Goal: Task Accomplishment & Management: Complete application form

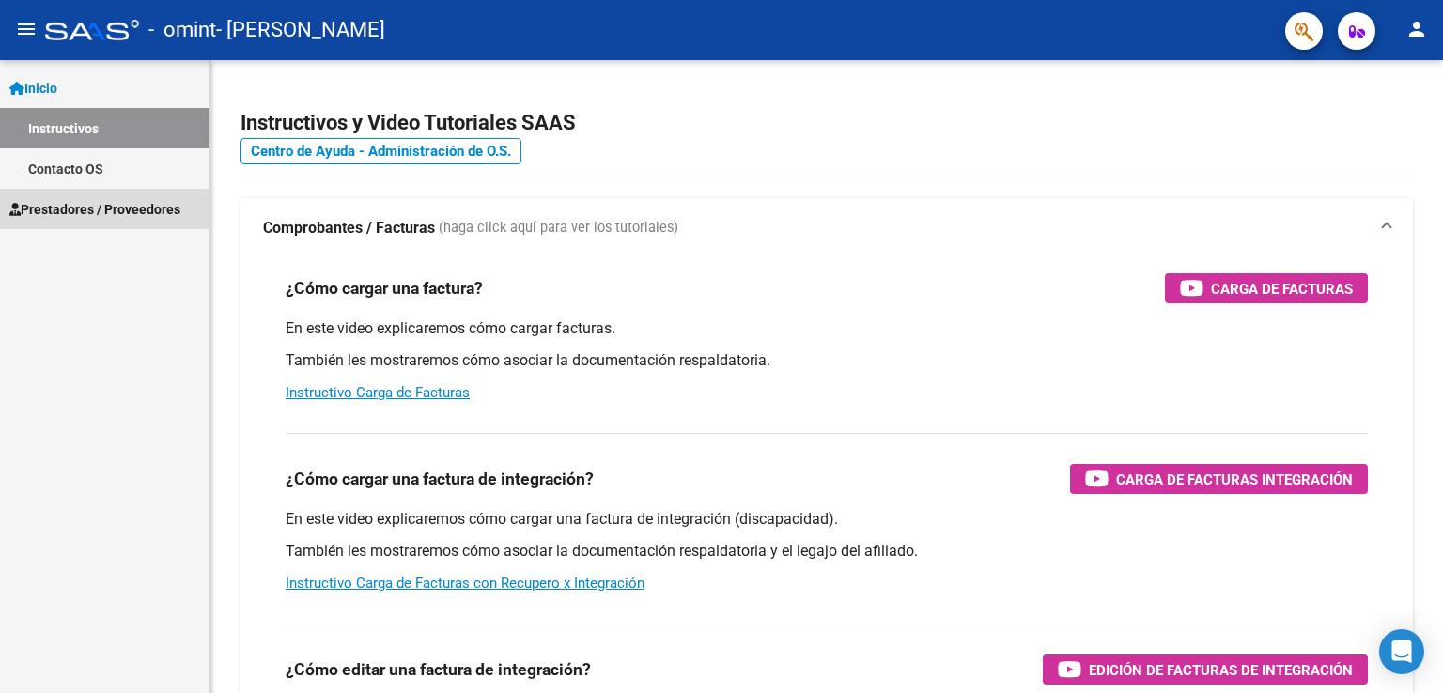
click at [87, 207] on span "Prestadores / Proveedores" at bounding box center [94, 209] width 171 height 21
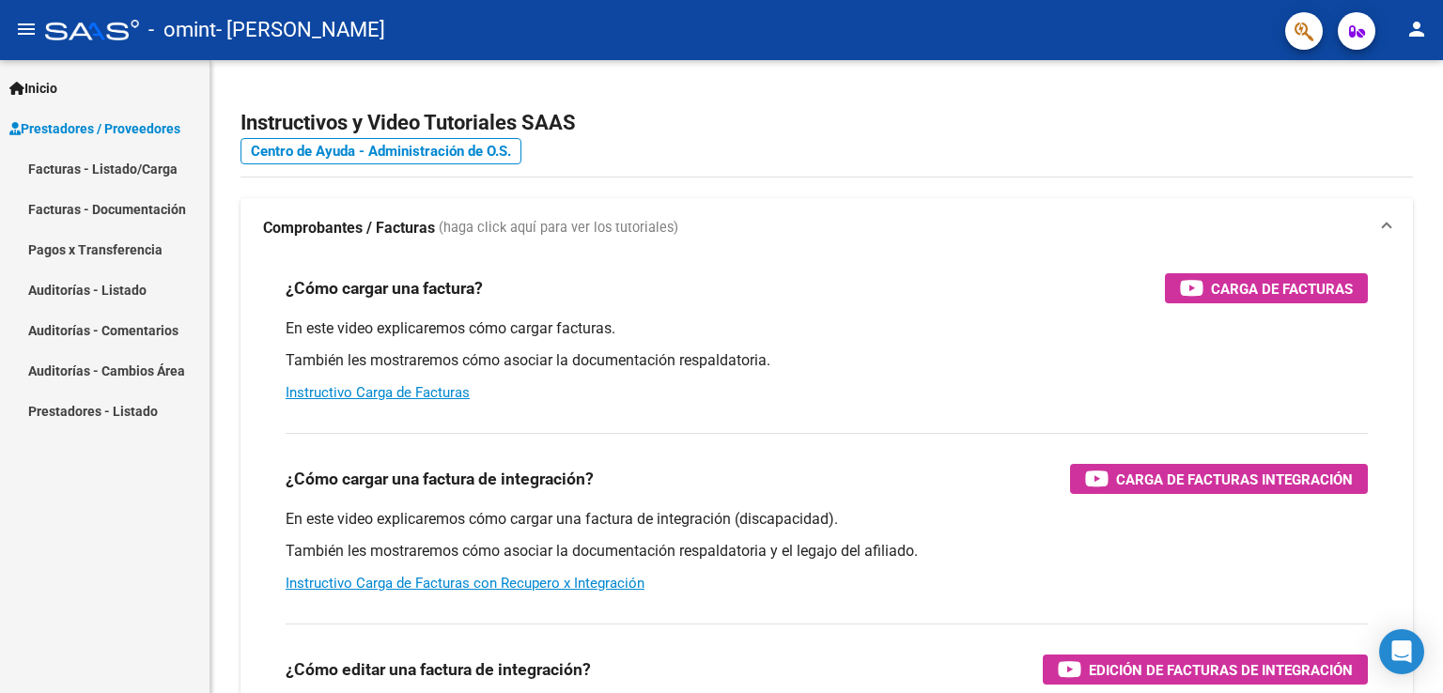
click at [147, 215] on link "Facturas - Documentación" at bounding box center [105, 209] width 210 height 40
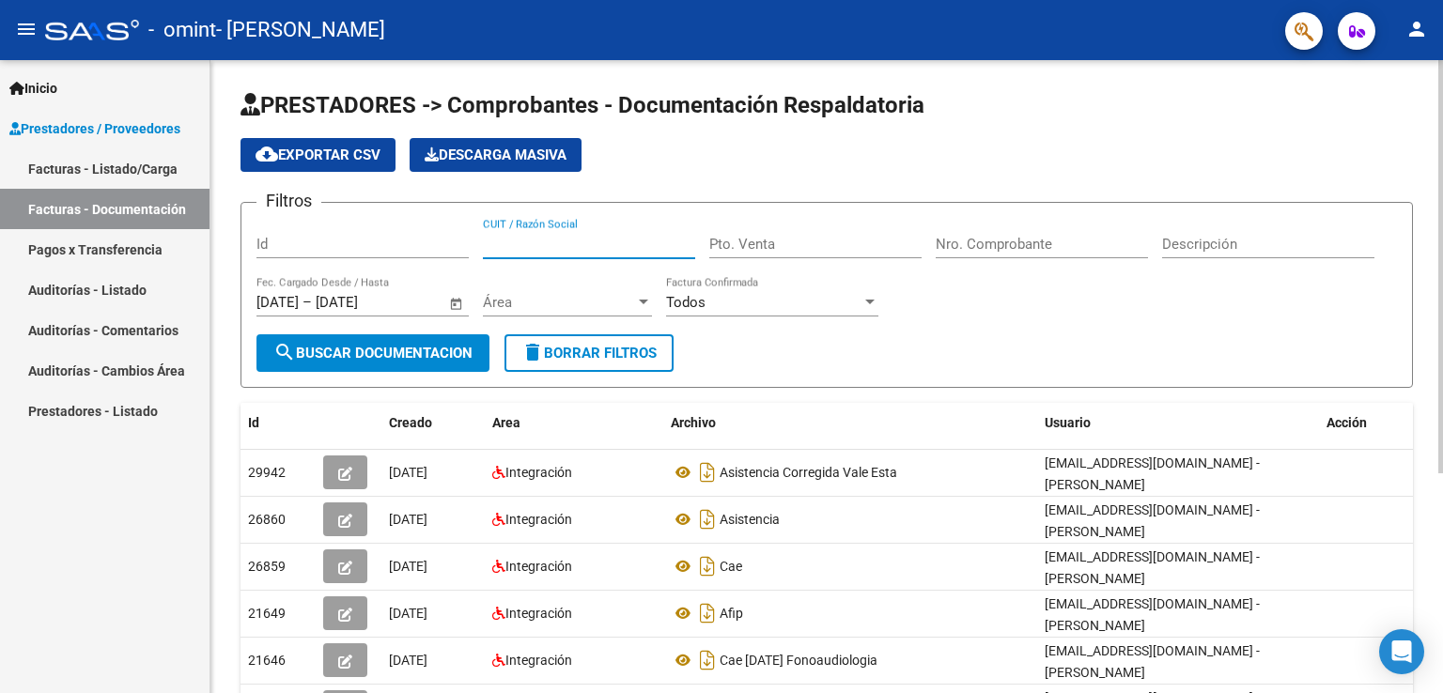
click at [513, 244] on input "CUIT / Razón Social" at bounding box center [589, 244] width 212 height 17
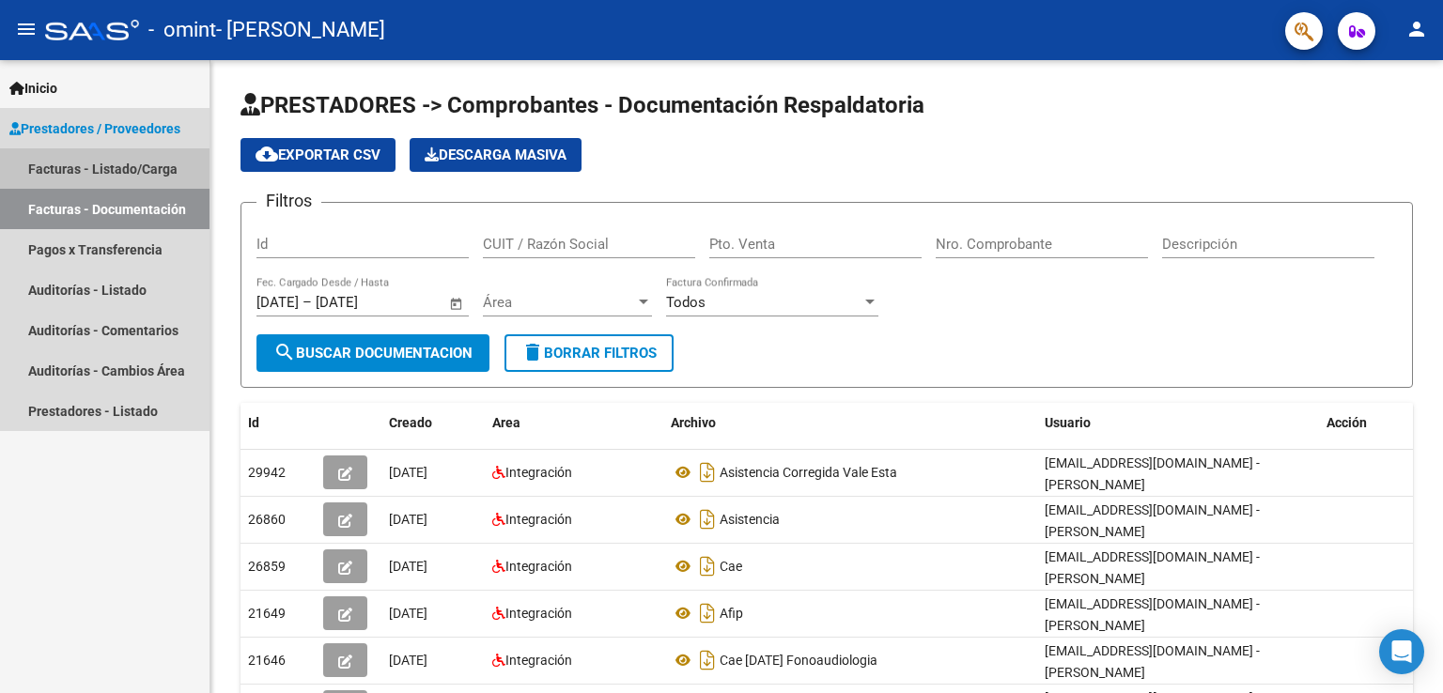
click at [103, 166] on link "Facturas - Listado/Carga" at bounding box center [105, 168] width 210 height 40
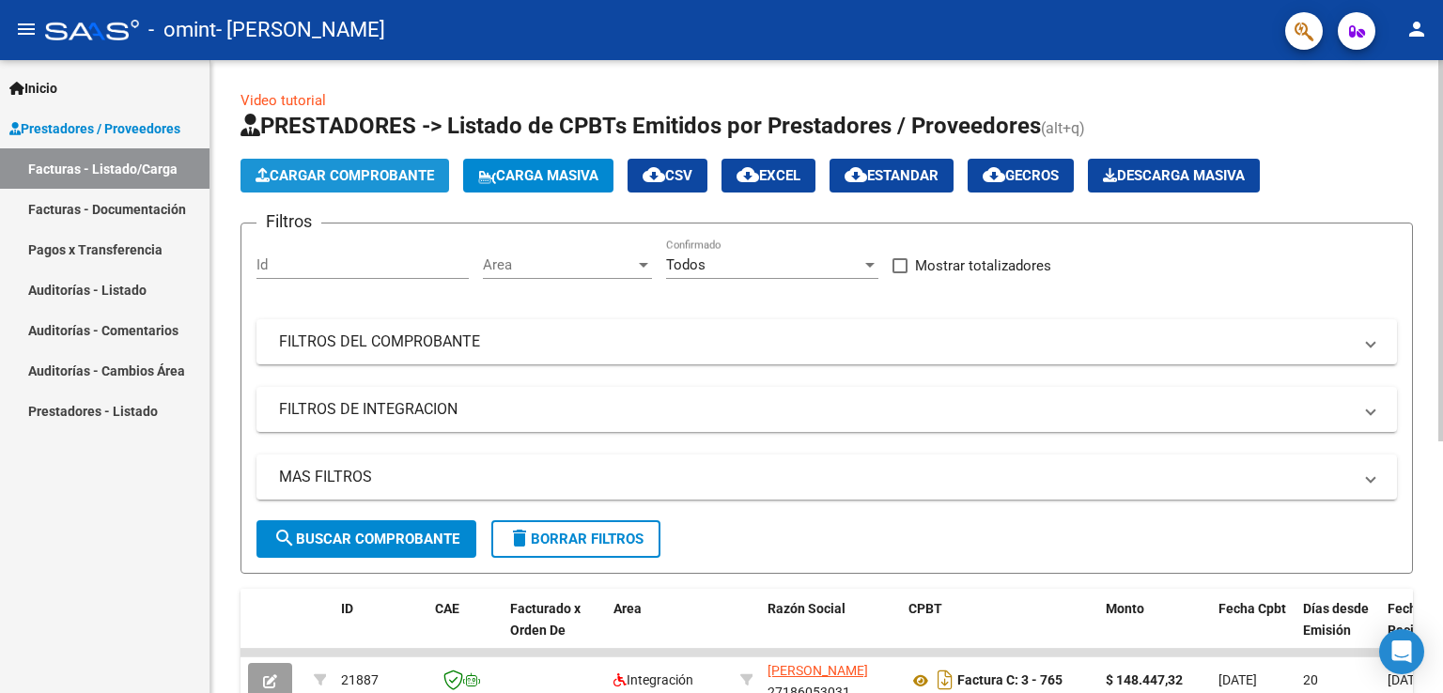
click at [363, 171] on span "Cargar Comprobante" at bounding box center [345, 175] width 179 height 17
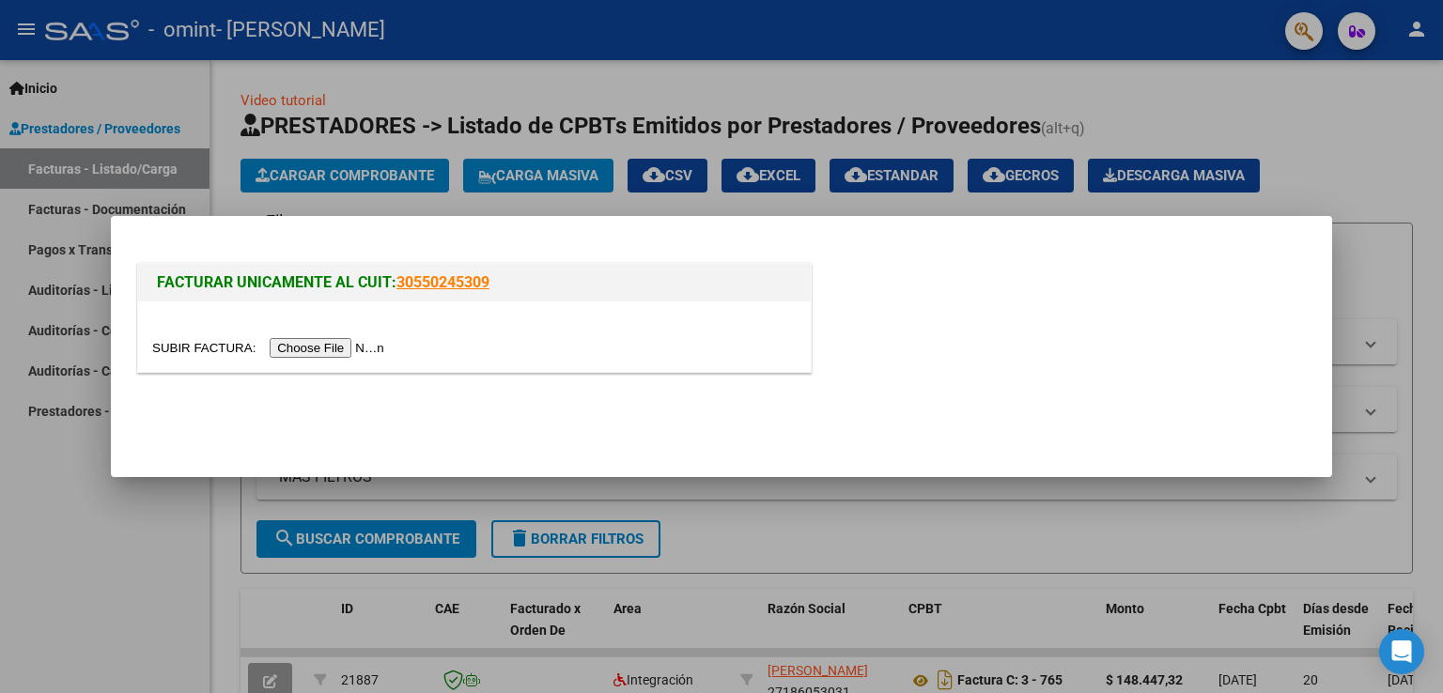
click at [326, 347] on input "file" at bounding box center [271, 348] width 238 height 20
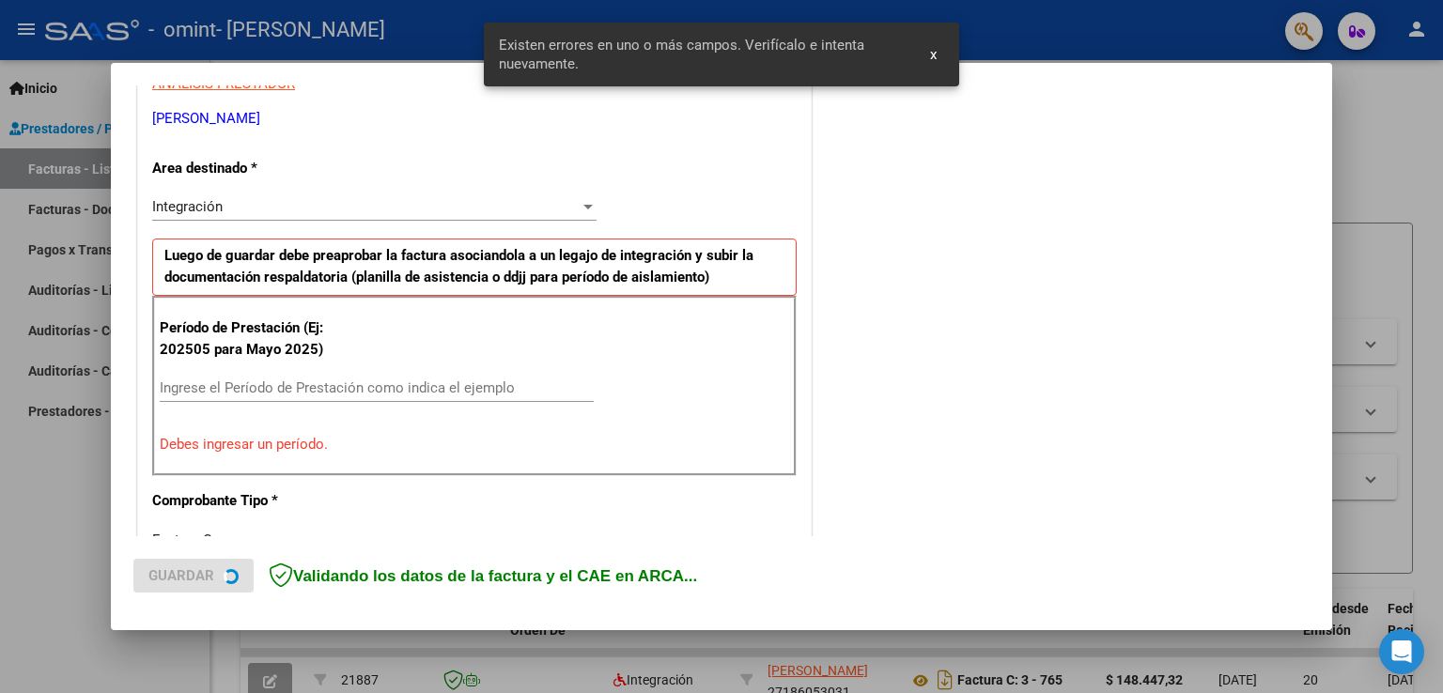
scroll to position [392, 0]
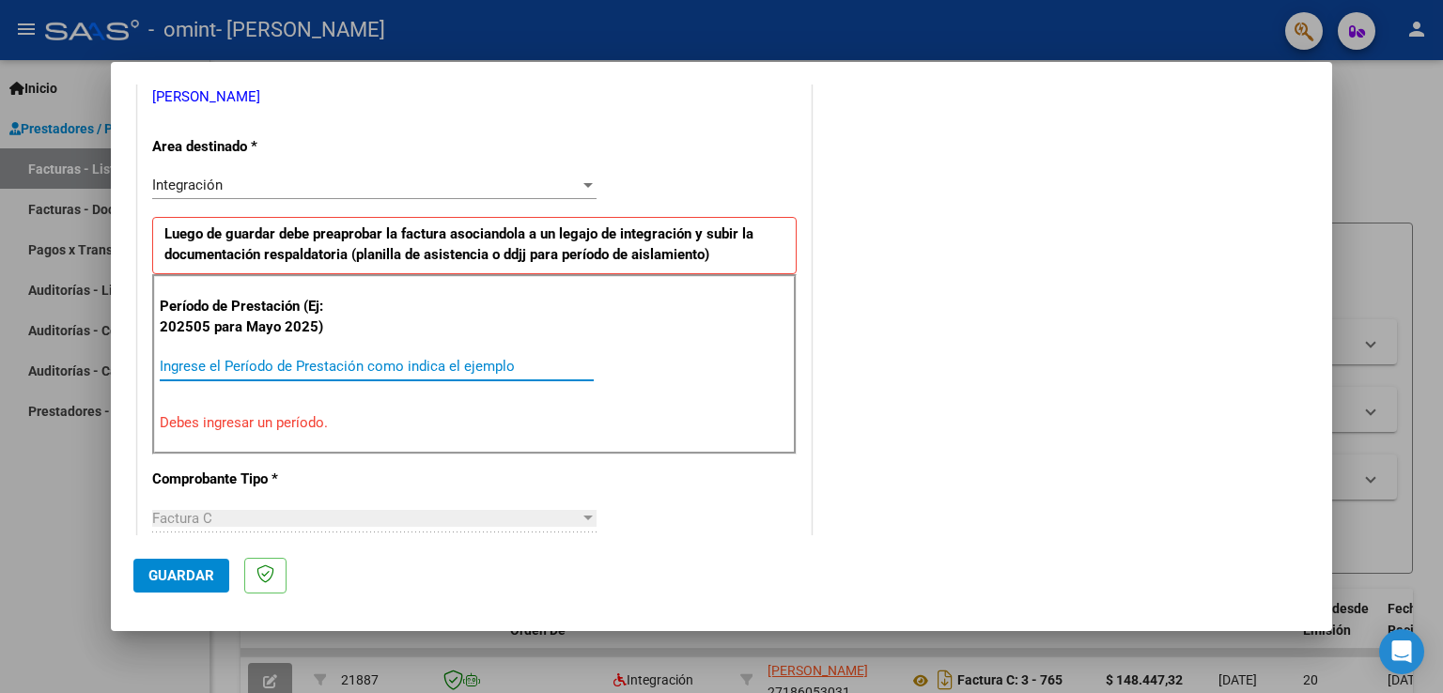
click at [377, 360] on input "Ingrese el Período de Prestación como indica el ejemplo" at bounding box center [377, 366] width 434 height 17
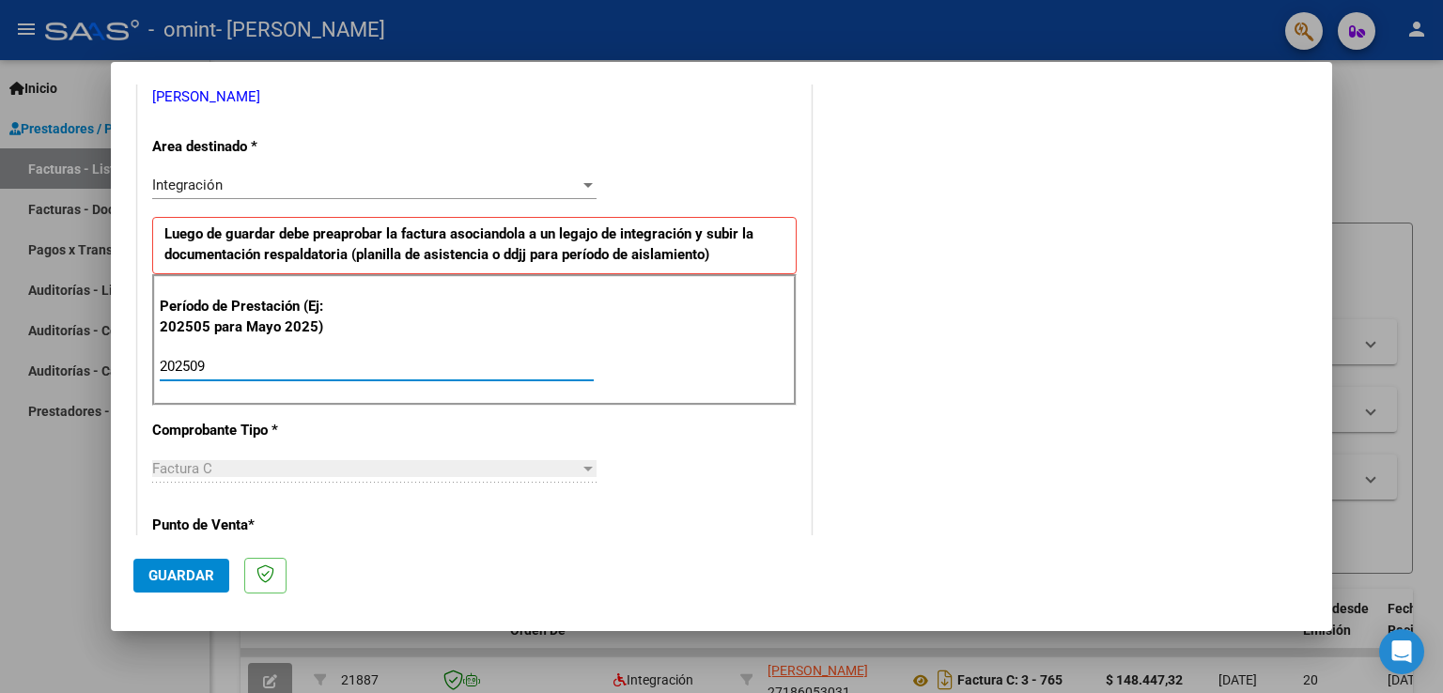
type input "202509"
click at [585, 467] on div at bounding box center [587, 469] width 9 height 5
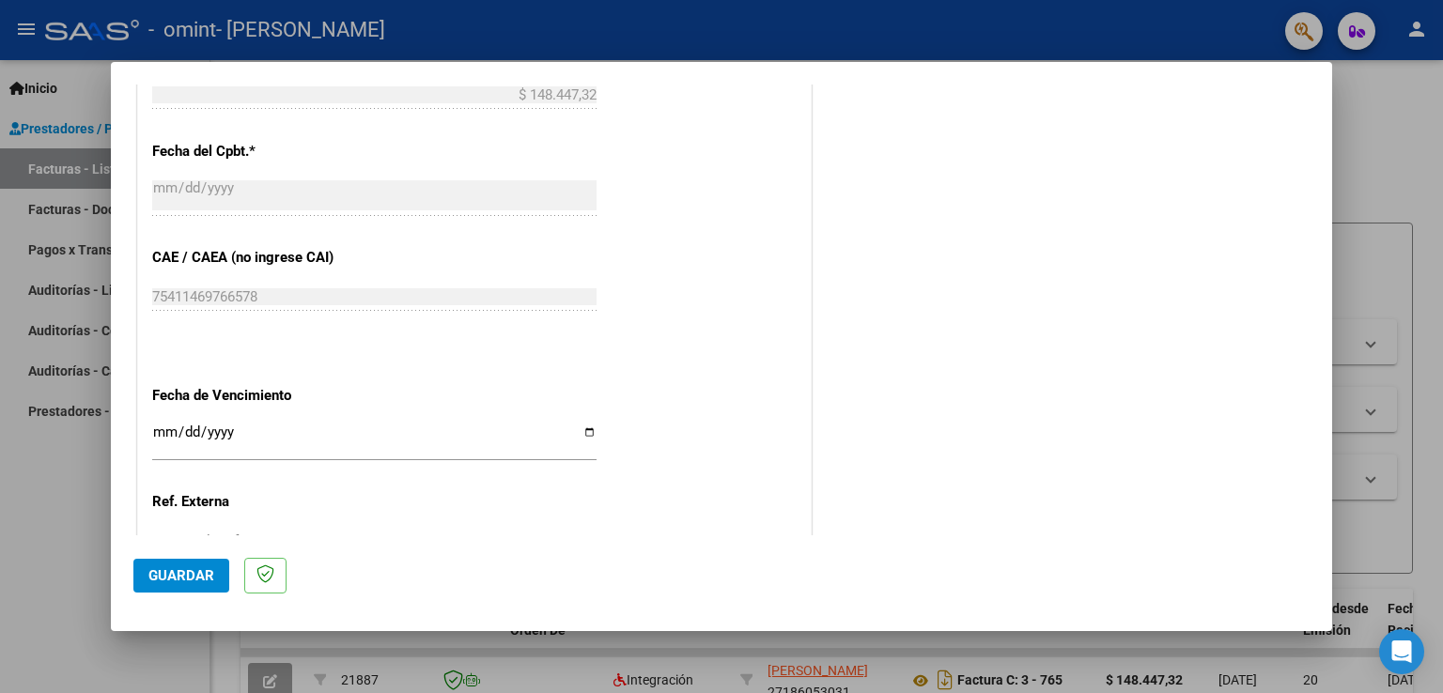
scroll to position [1093, 0]
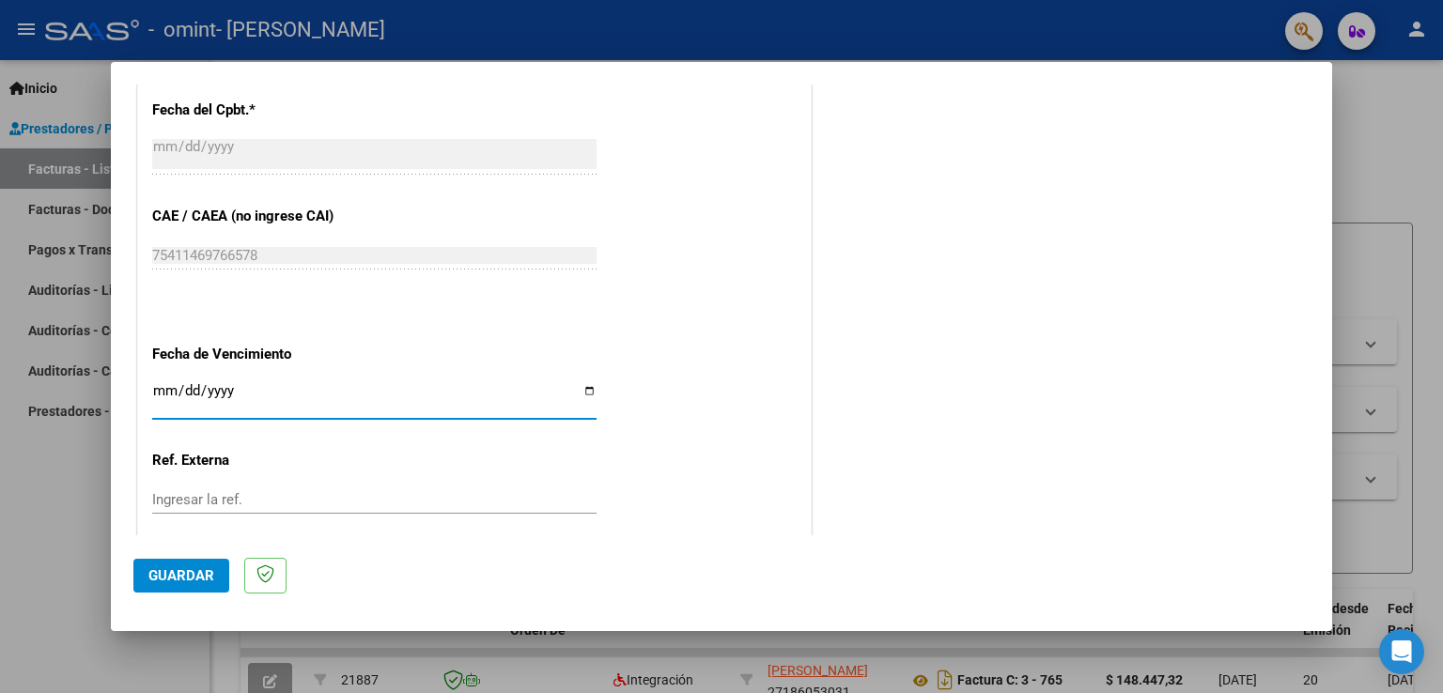
click at [582, 386] on input "Ingresar la fecha" at bounding box center [374, 398] width 444 height 30
type input "[DATE]"
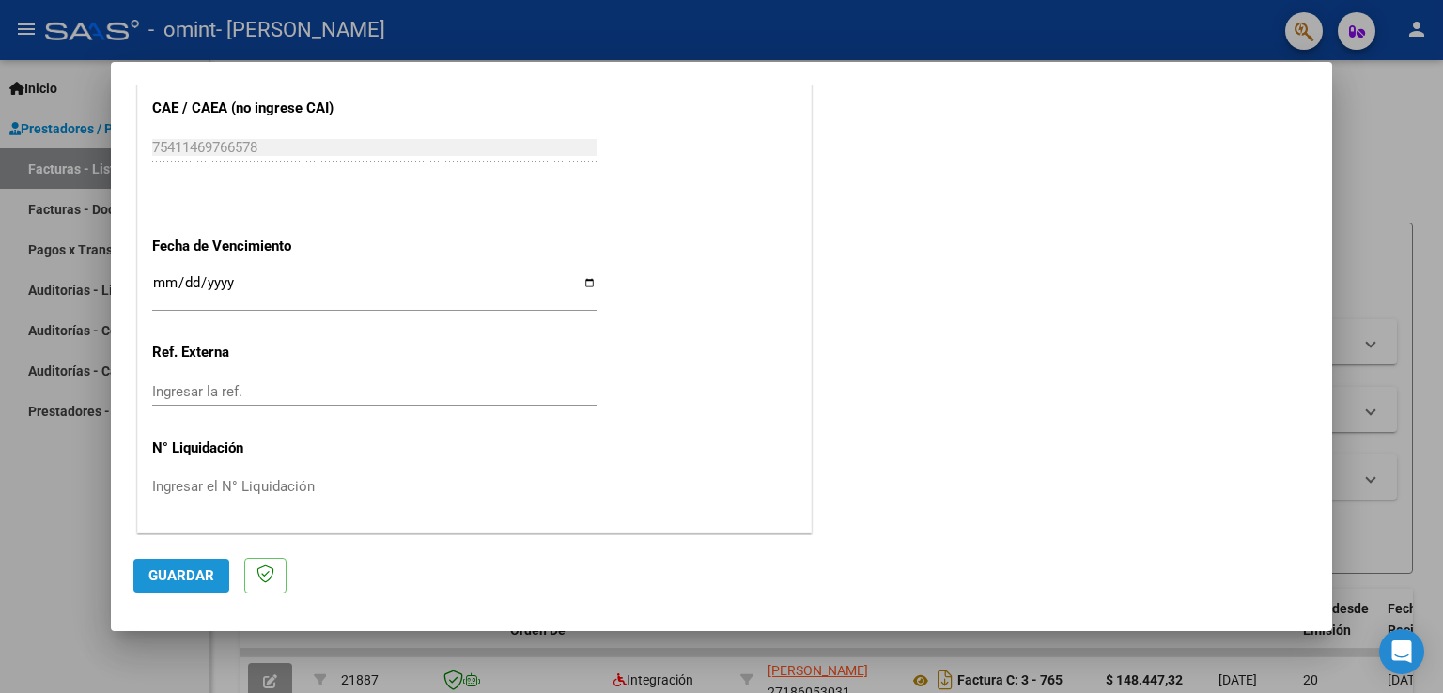
click at [184, 577] on span "Guardar" at bounding box center [181, 575] width 66 height 17
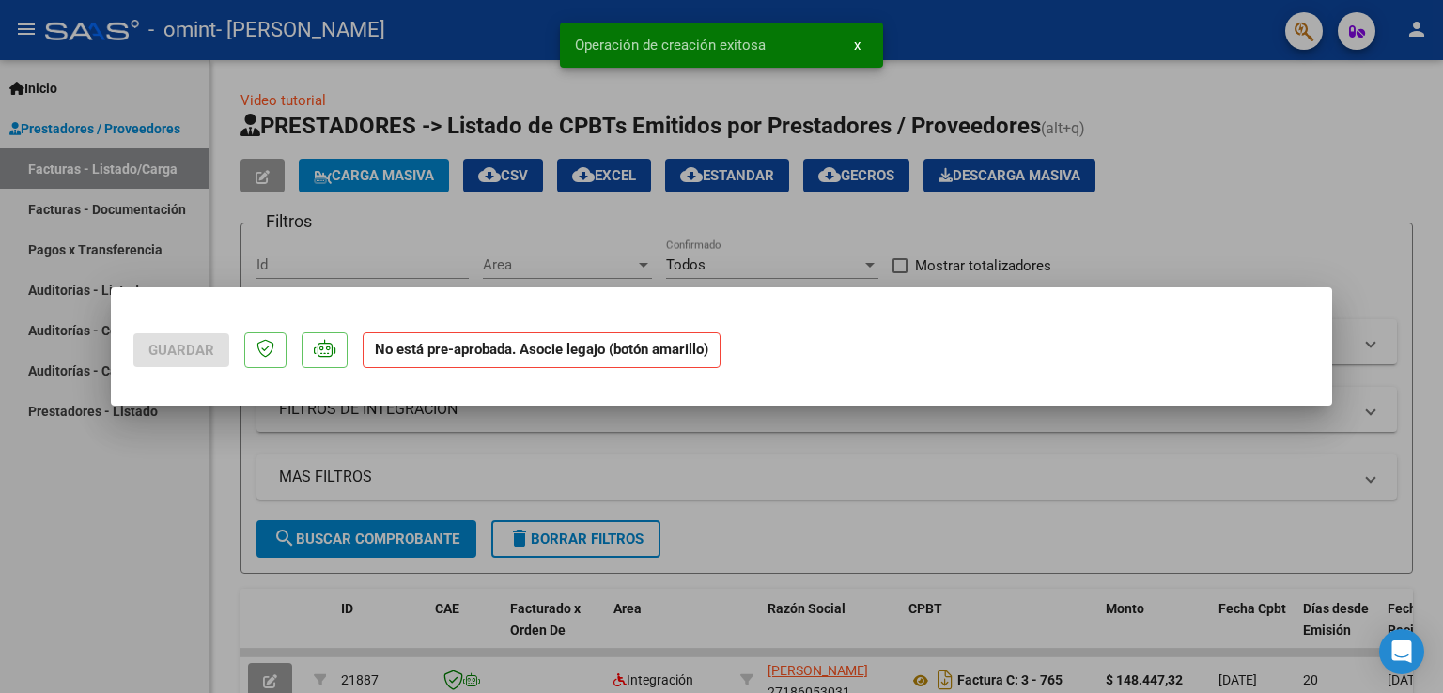
scroll to position [0, 0]
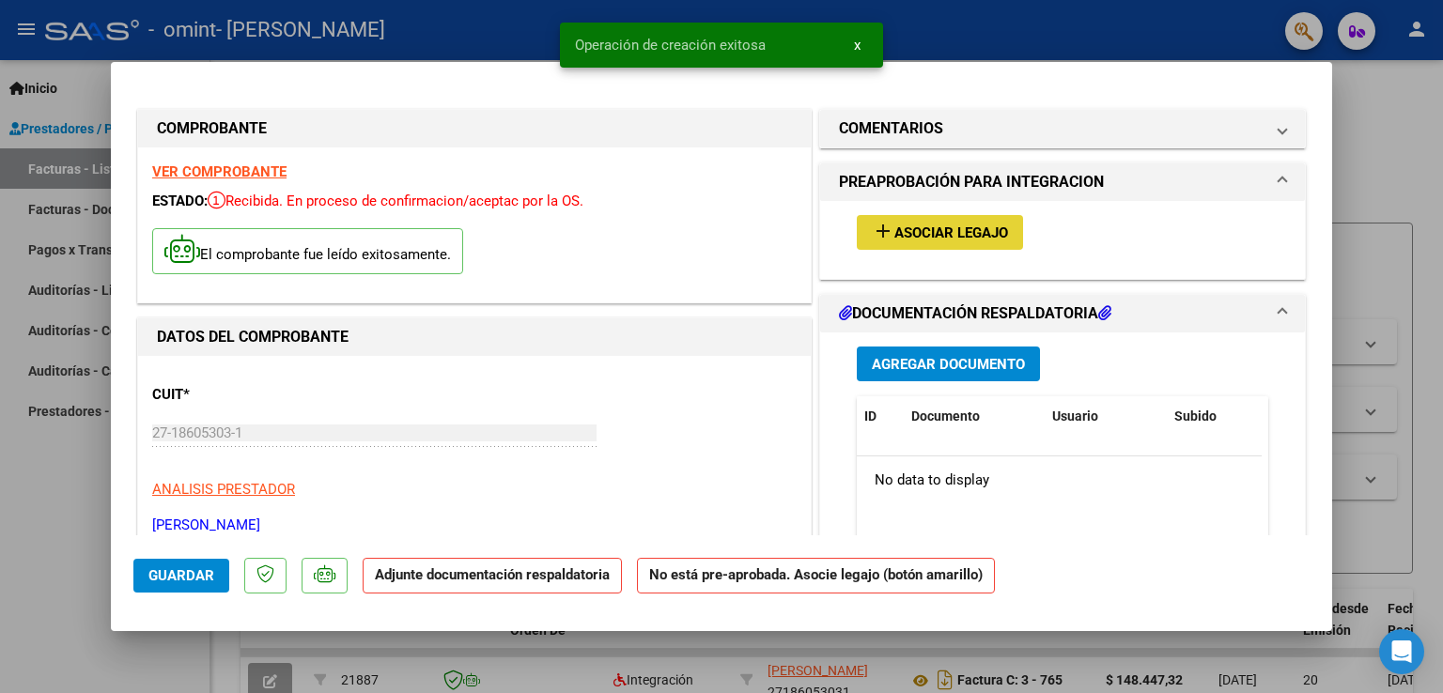
click at [956, 229] on span "Asociar Legajo" at bounding box center [951, 233] width 114 height 17
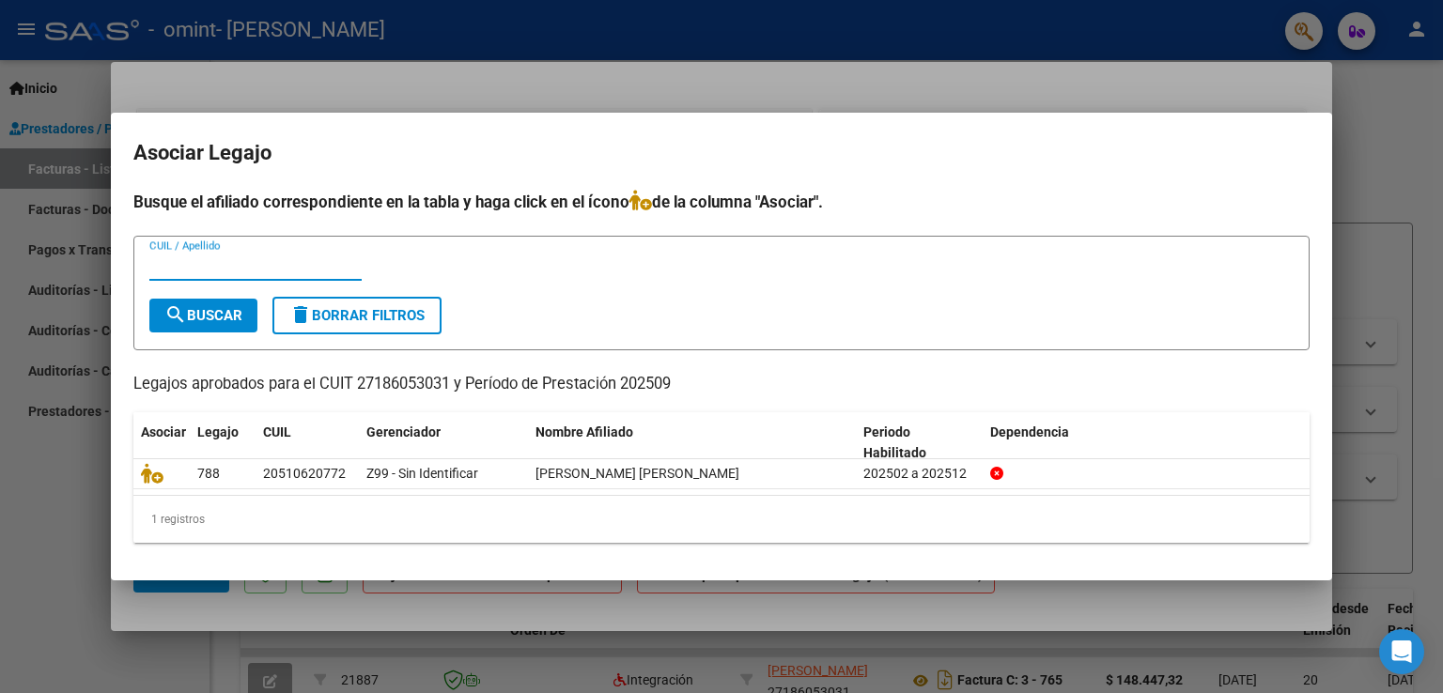
click at [222, 268] on input "CUIL / Apellido" at bounding box center [255, 265] width 212 height 17
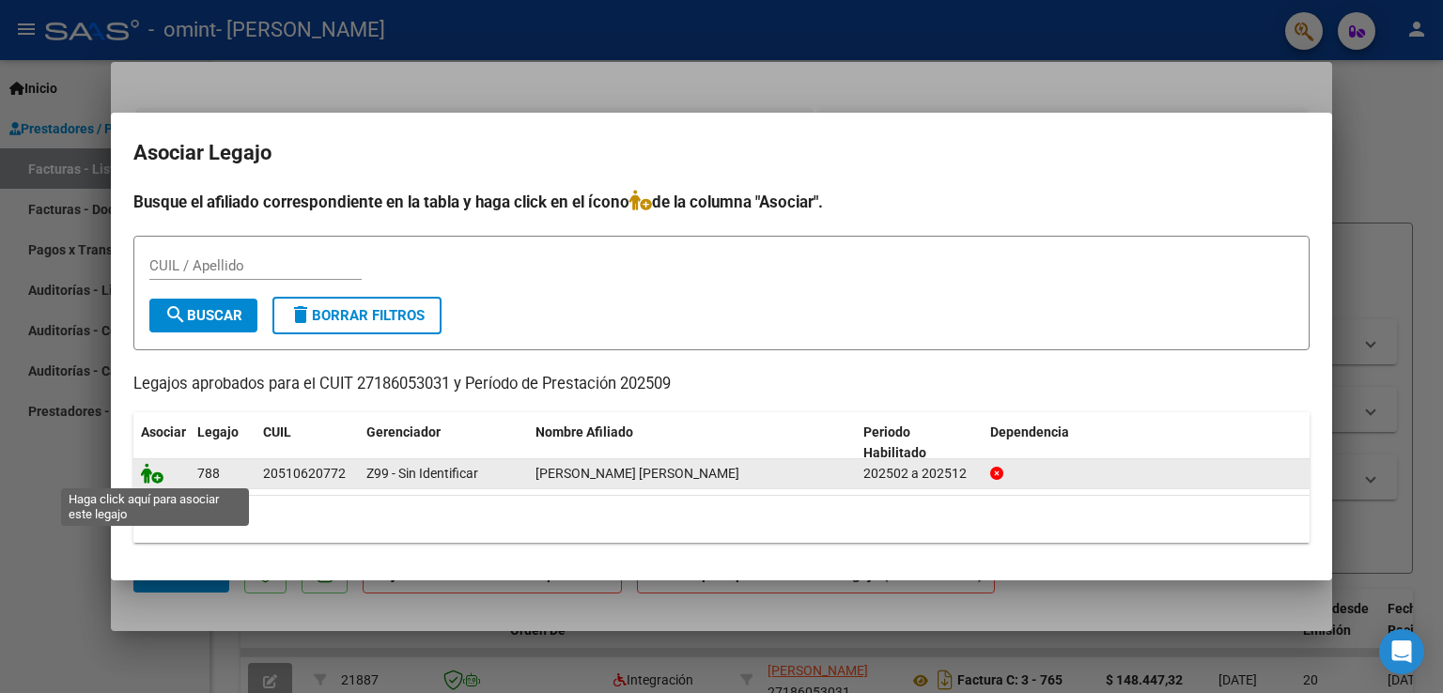
click at [157, 471] on icon at bounding box center [152, 473] width 23 height 21
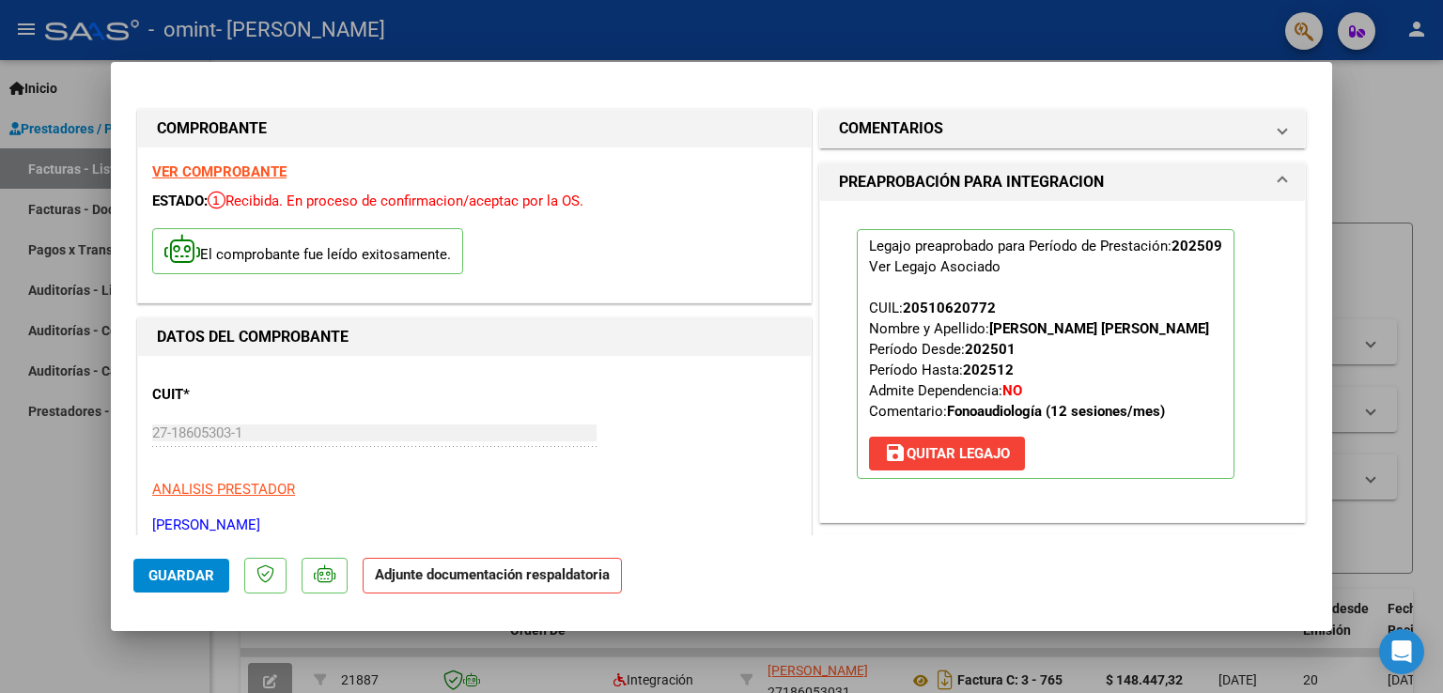
click at [491, 577] on strong "Adjunte documentación respaldatoria" at bounding box center [492, 575] width 235 height 17
click at [187, 569] on span "Guardar" at bounding box center [181, 575] width 66 height 17
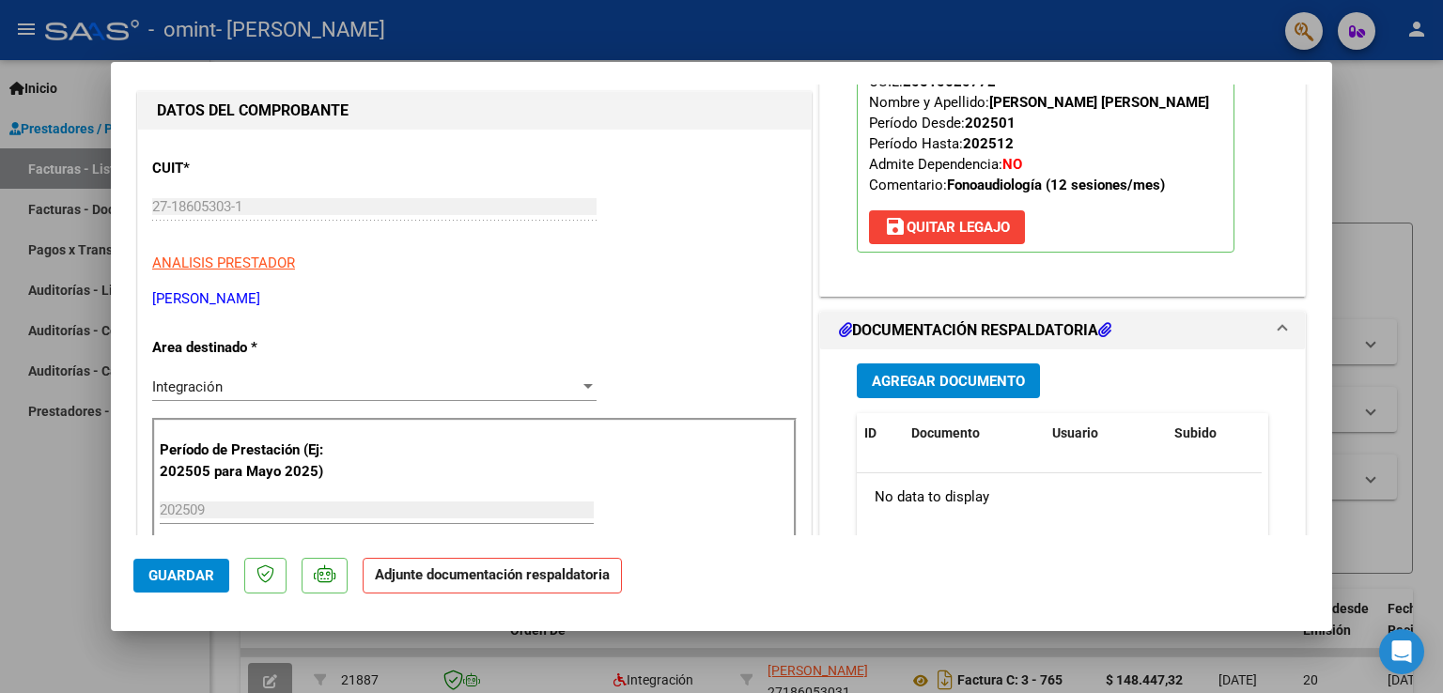
scroll to position [330, 0]
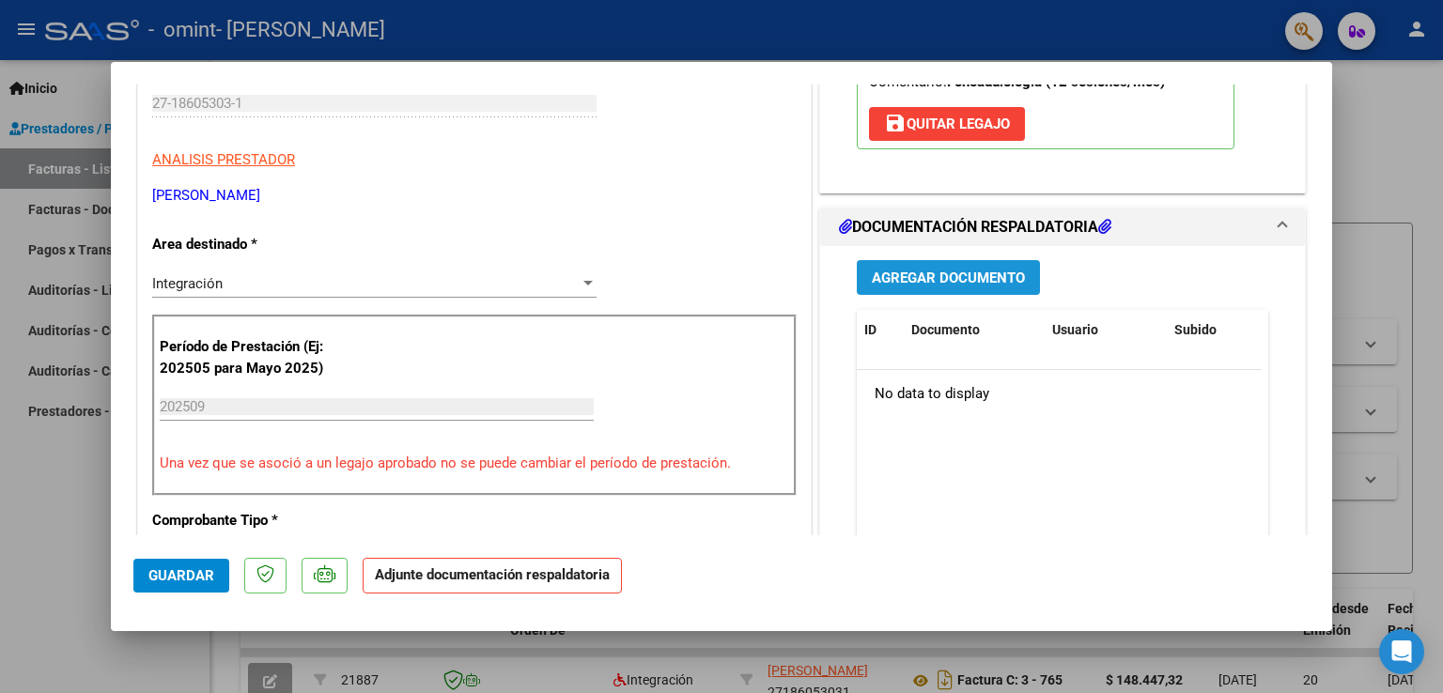
click at [973, 274] on span "Agregar Documento" at bounding box center [948, 278] width 153 height 17
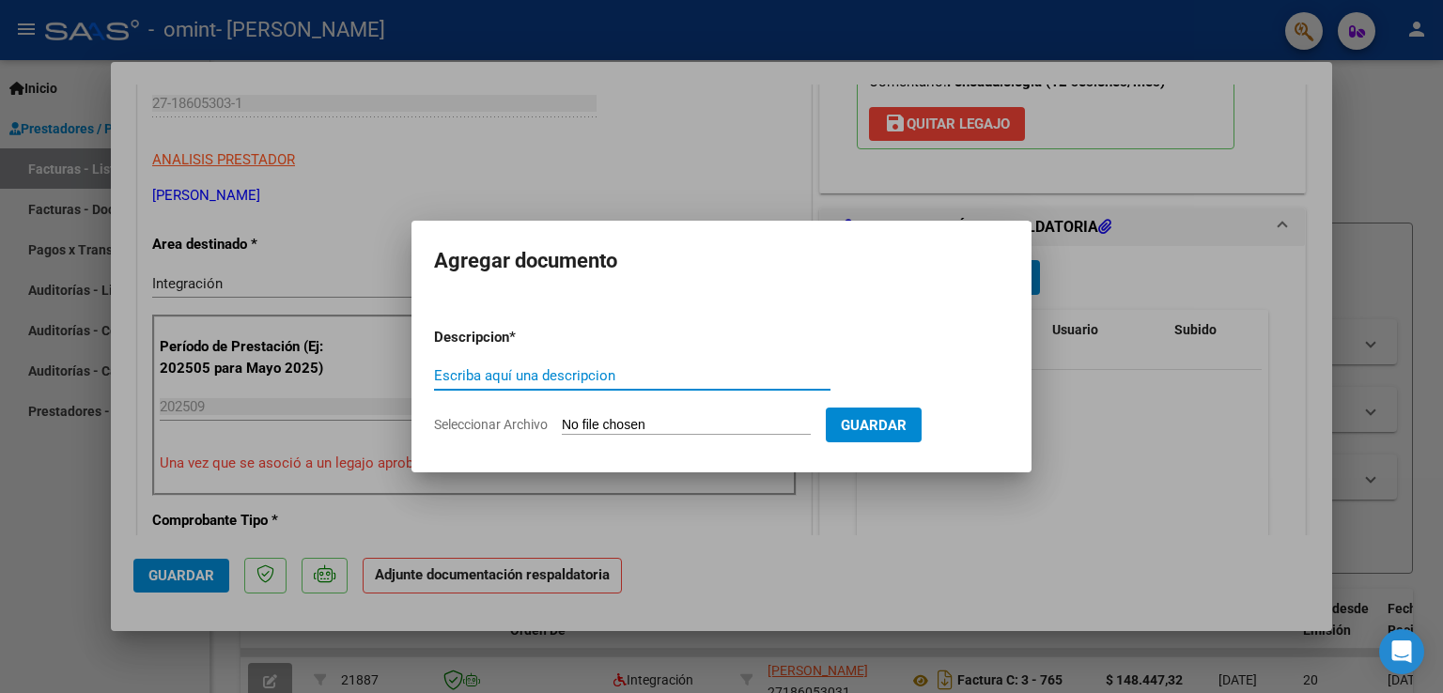
click at [540, 373] on input "Escriba aquí una descripcion" at bounding box center [632, 375] width 396 height 17
click at [705, 373] on input "asistencia fonoaudiologia septiembre" at bounding box center [632, 375] width 396 height 17
click at [590, 371] on input "asistencia fonoaudiologia septiembre" at bounding box center [632, 375] width 396 height 17
type input "asistencia fonoaudiología septiembre"
click at [650, 428] on input "Seleccionar Archivo" at bounding box center [686, 426] width 249 height 18
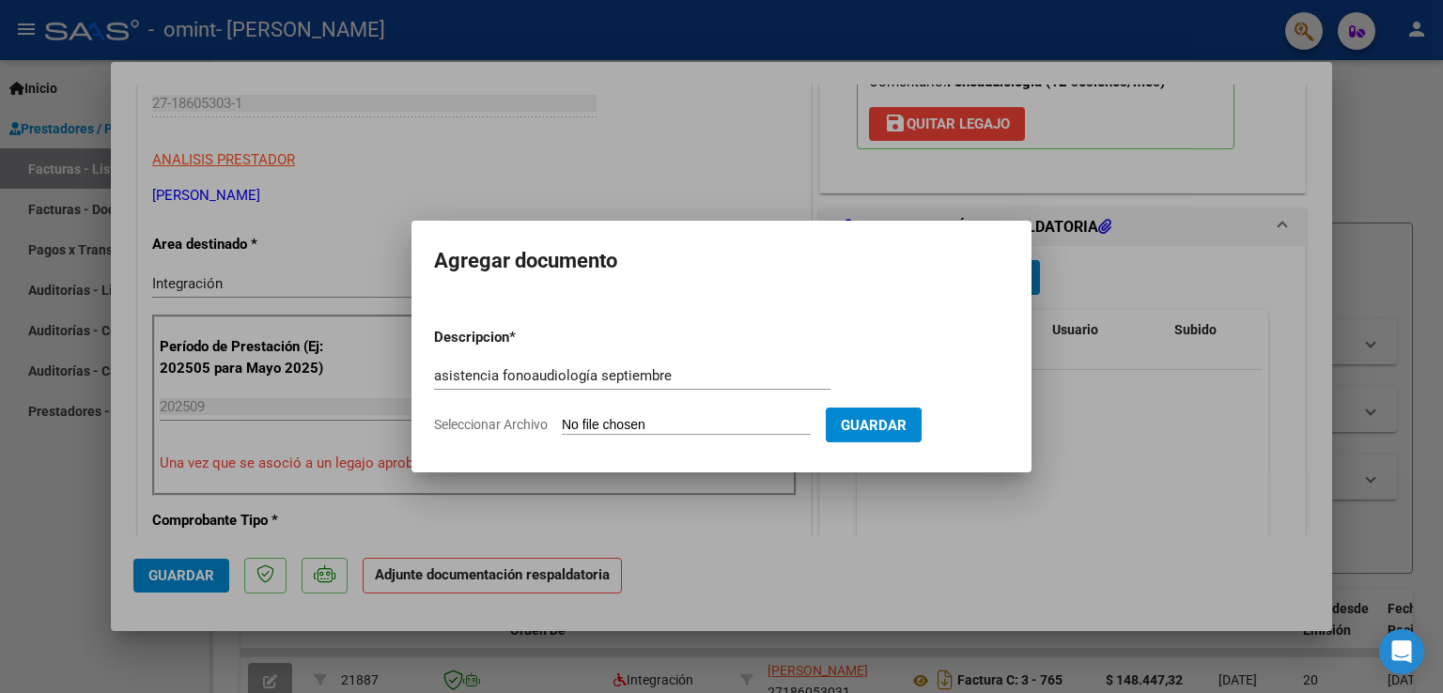
click at [621, 407] on div "asistencia fonoaudiología septiembre Escriba aquí una descripcion" at bounding box center [632, 385] width 396 height 46
click at [645, 426] on input "Seleccionar Archivo" at bounding box center [686, 426] width 249 height 18
type input "C:\fakepath\[PERSON_NAME] 51.062.077 ASISTENCIA [DATE] FONOAUDIOLOGIA [PERSON_N…"
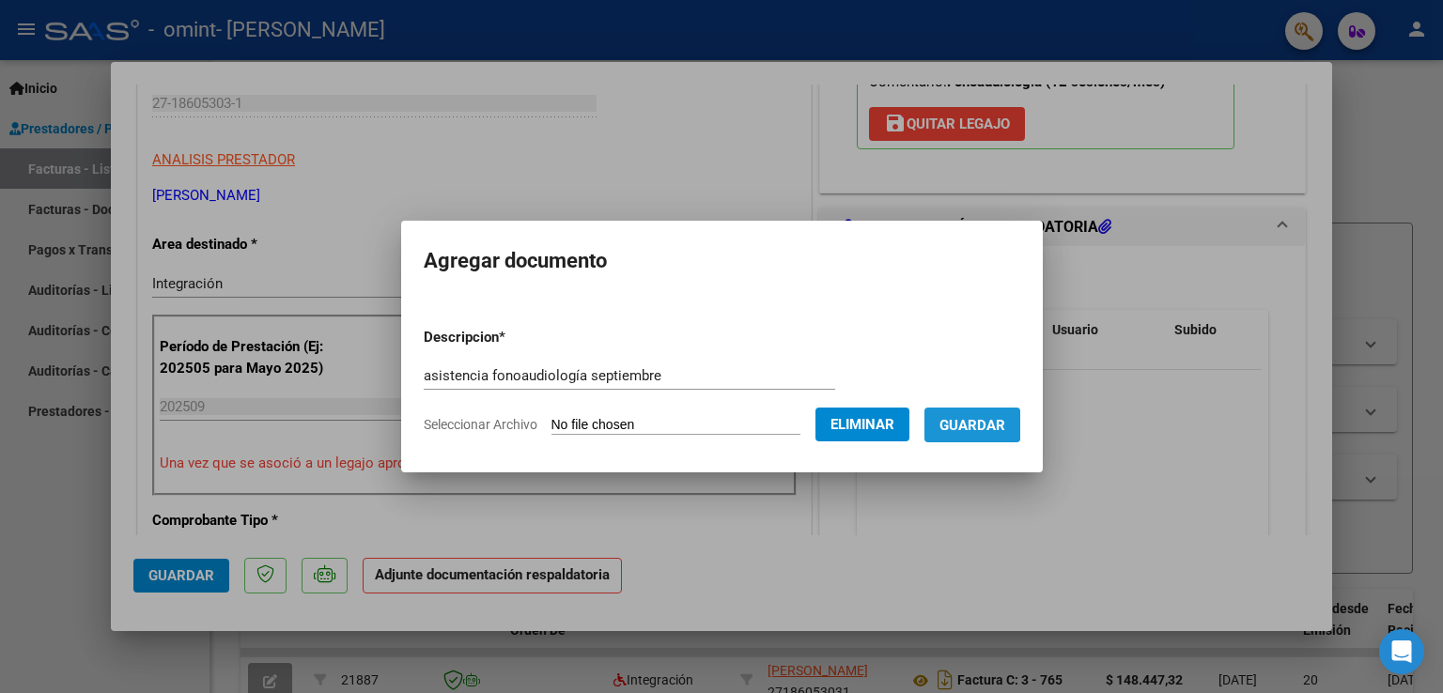
click at [989, 423] on span "Guardar" at bounding box center [973, 425] width 66 height 17
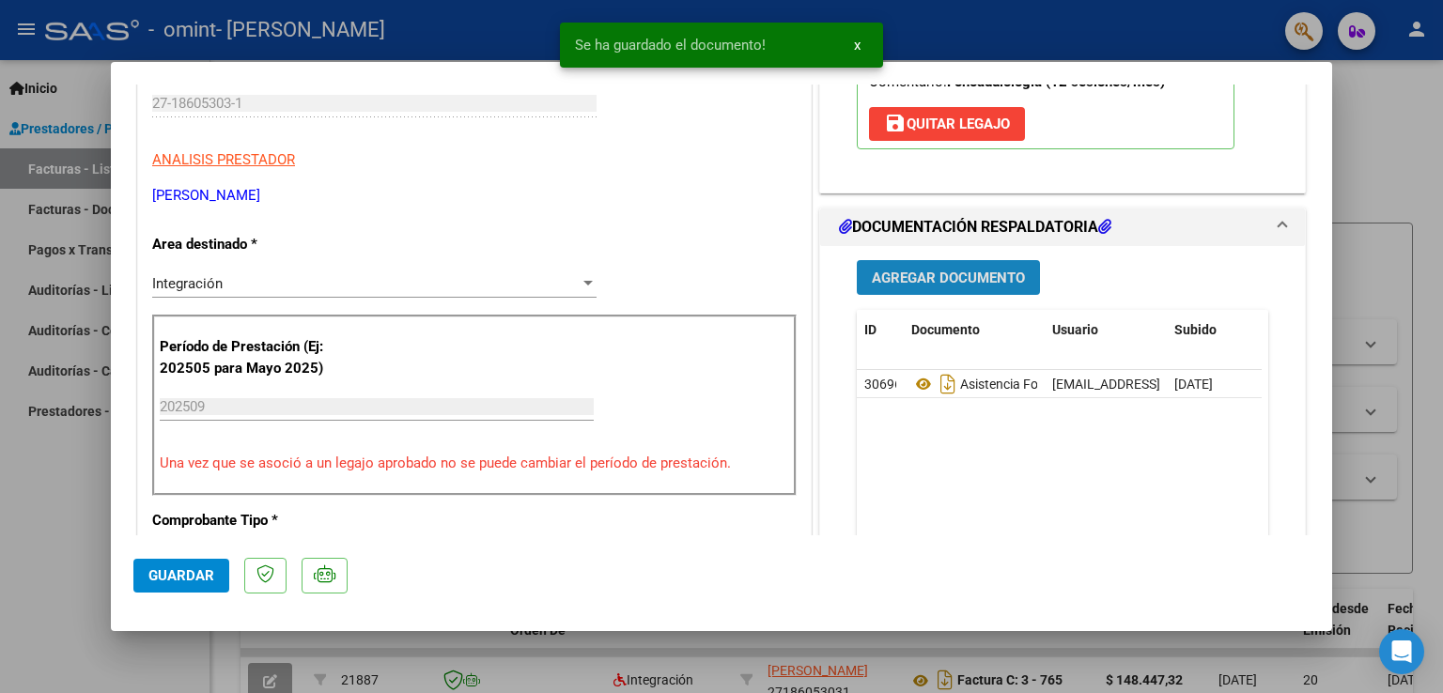
click at [931, 273] on span "Agregar Documento" at bounding box center [948, 278] width 153 height 17
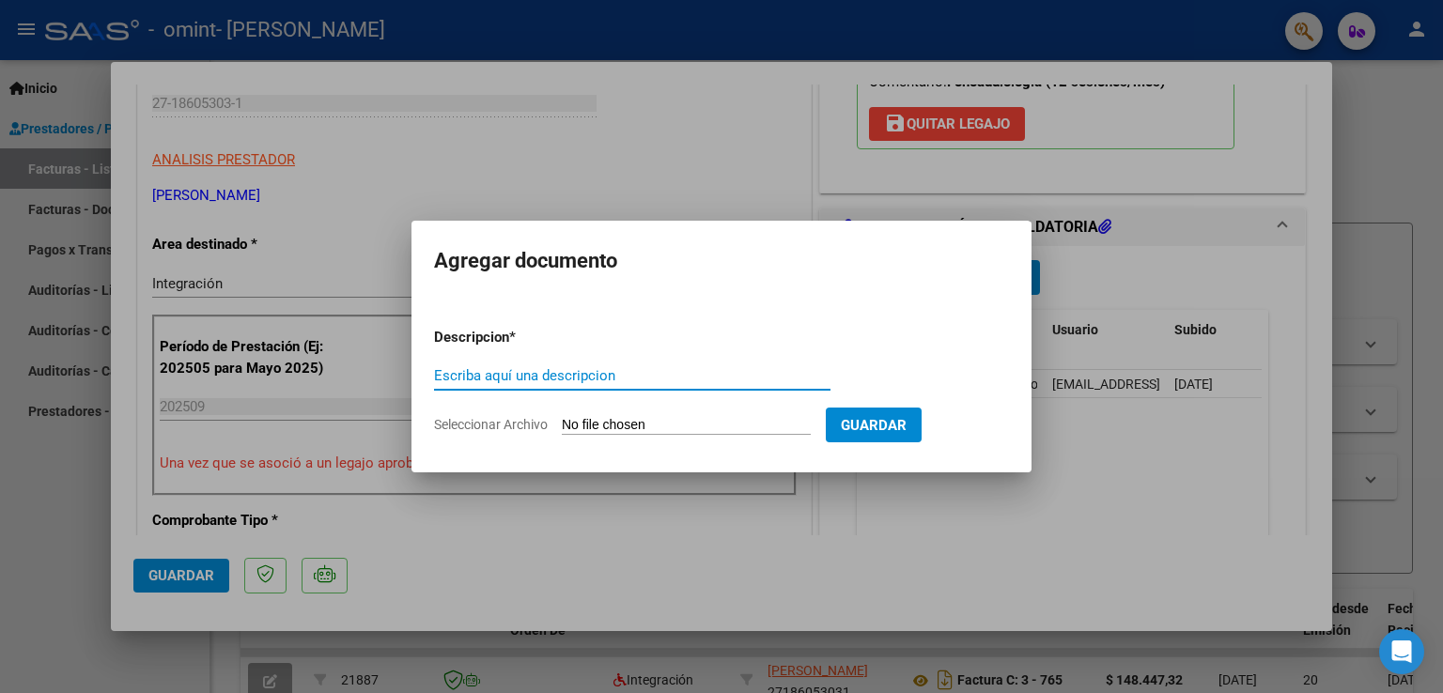
click at [591, 381] on input "Escriba aquí una descripcion" at bounding box center [632, 375] width 396 height 17
type input "cae factura fonoaudiologia [DATE]"
click at [647, 417] on input "Seleccionar Archivo" at bounding box center [686, 426] width 249 height 18
type input "C:\fakepath\[PERSON_NAME] 51062077 CAE [DATE] FONOAUDIOLOGIA.pdf"
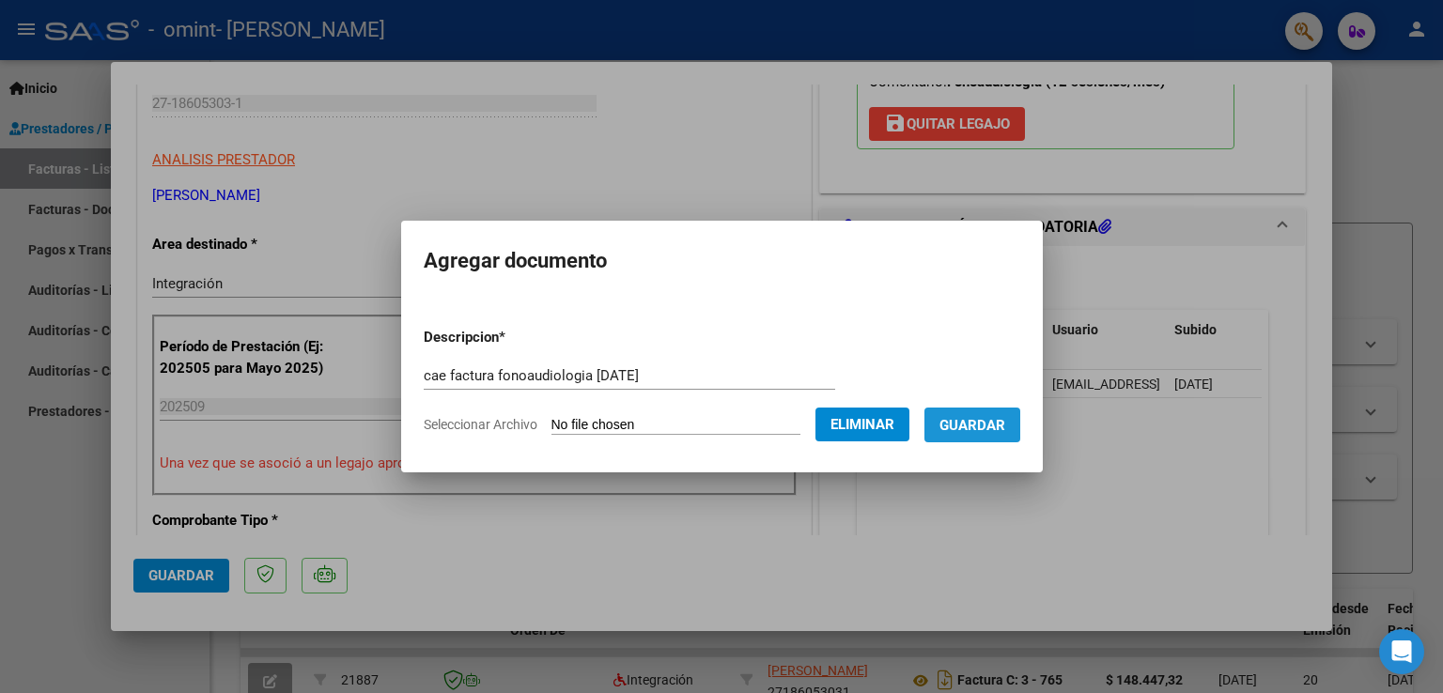
click at [985, 418] on span "Guardar" at bounding box center [973, 425] width 66 height 17
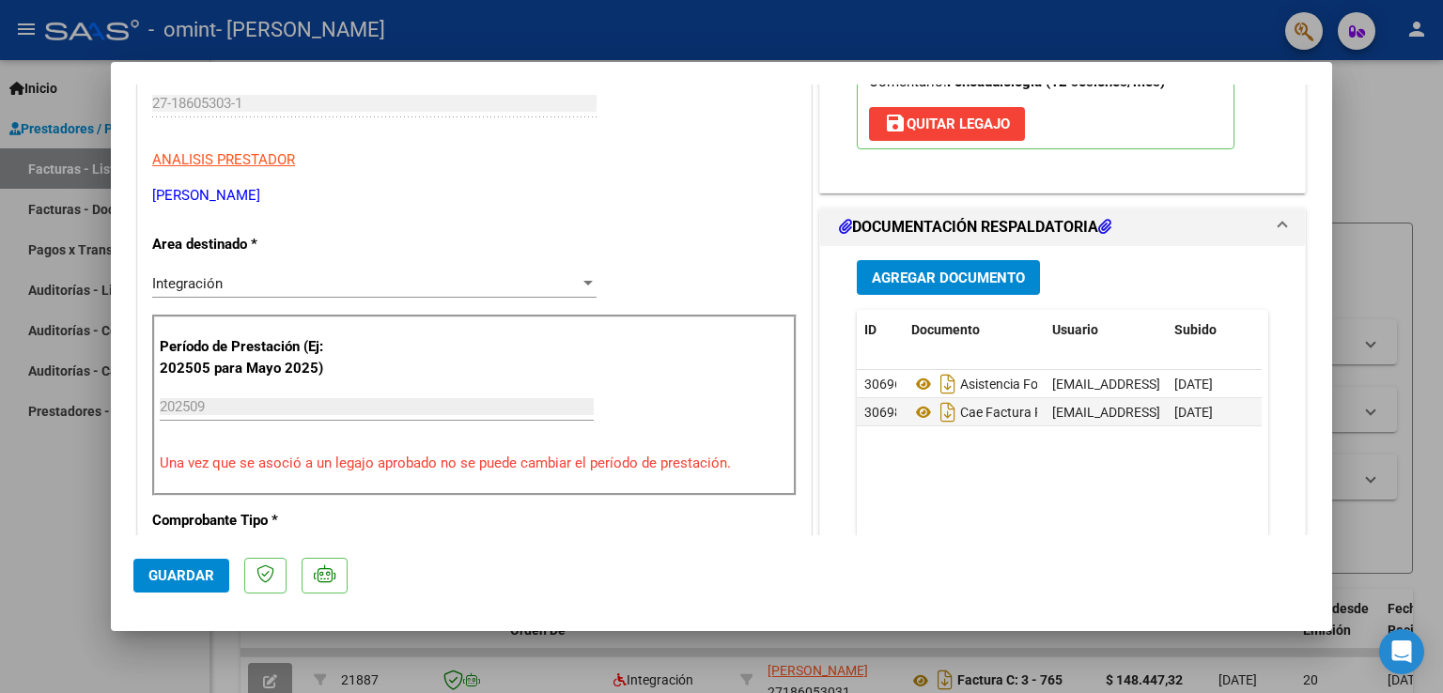
click at [1064, 505] on datatable-body "30696 Asistencia Fonoaudiología Septiembre [EMAIL_ADDRESS][DOMAIN_NAME] - [PERS…" at bounding box center [1059, 457] width 405 height 175
click at [188, 572] on span "Guardar" at bounding box center [181, 575] width 66 height 17
